Goal: Information Seeking & Learning: Learn about a topic

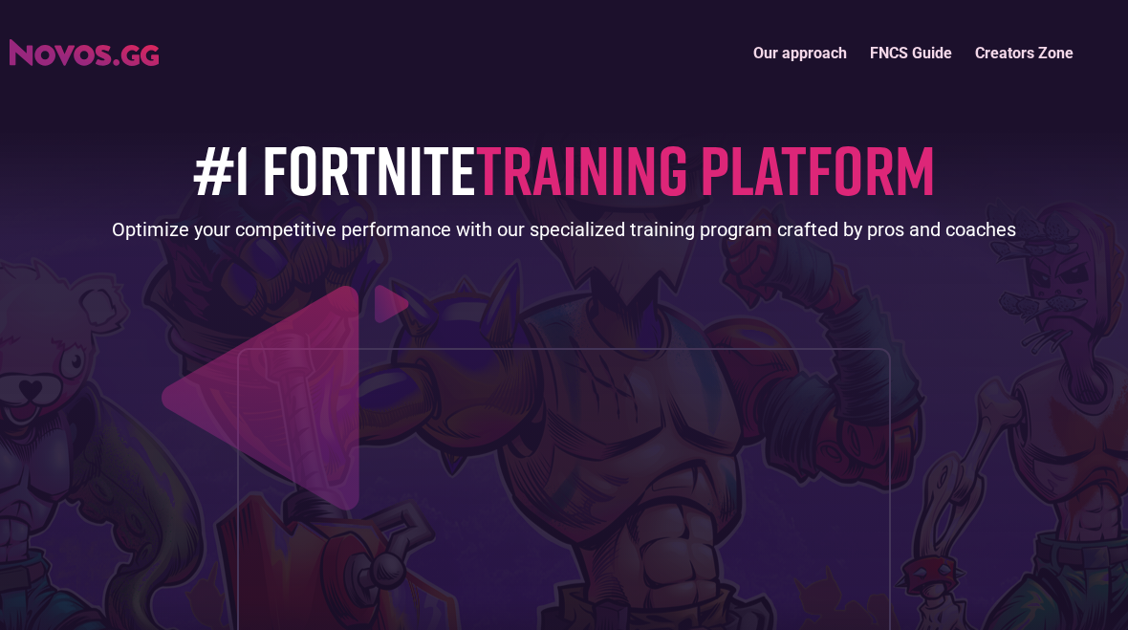
click at [823, 58] on link "Our approach" at bounding box center [800, 53] width 117 height 41
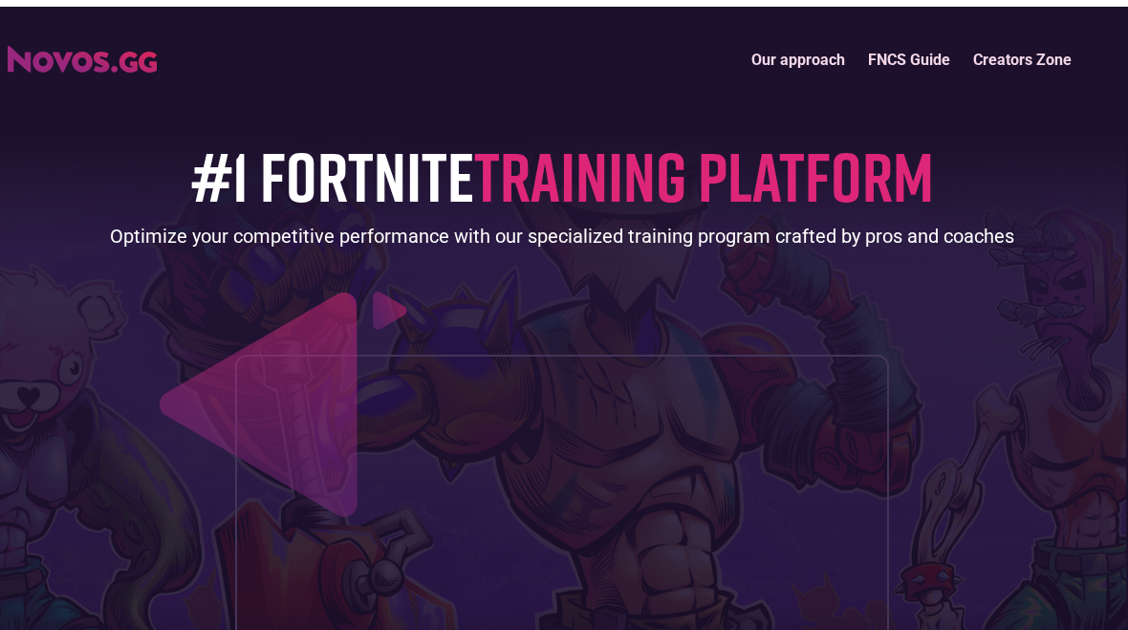
scroll to position [0, 2]
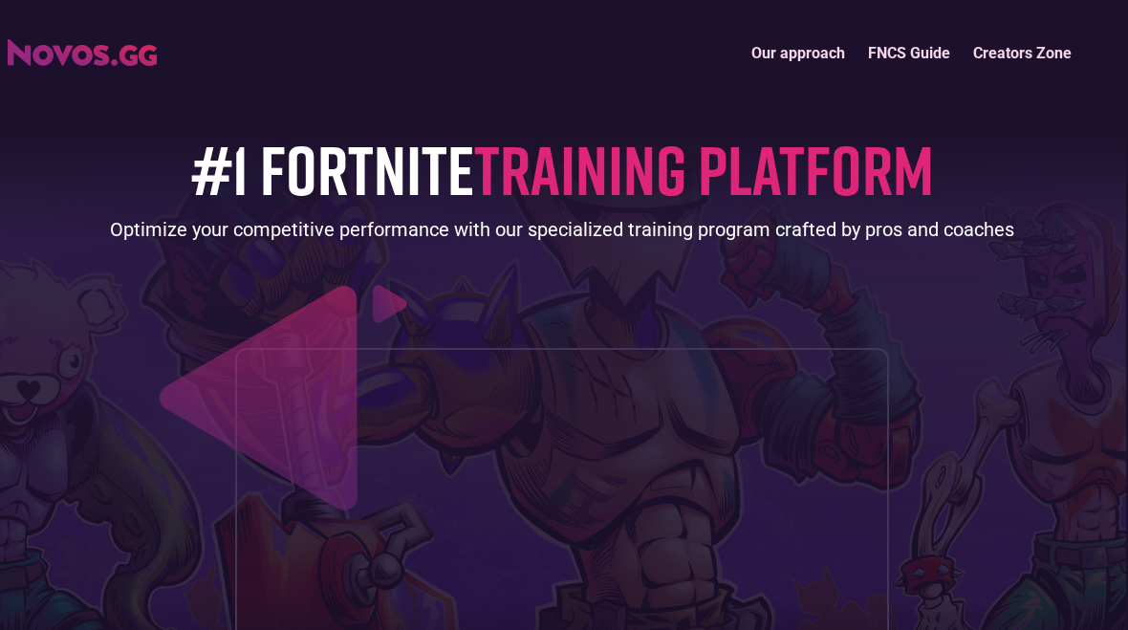
click at [938, 33] on link "FNCS Guide" at bounding box center [909, 53] width 105 height 41
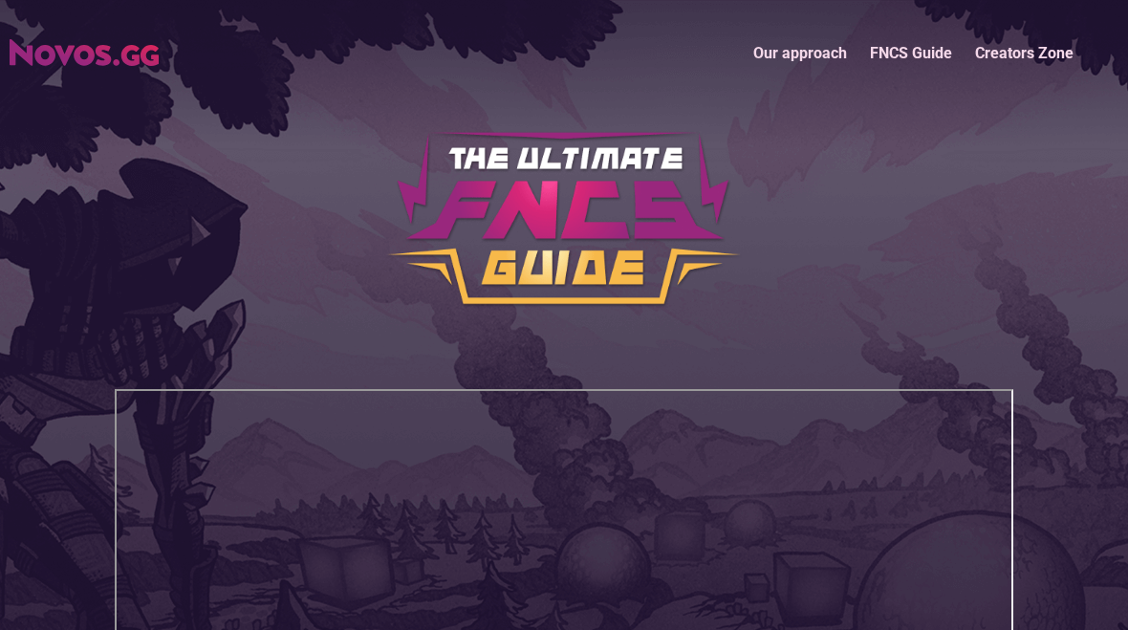
click at [1053, 40] on link "Creators Zone" at bounding box center [1024, 53] width 121 height 41
